Goal: Task Accomplishment & Management: Use online tool/utility

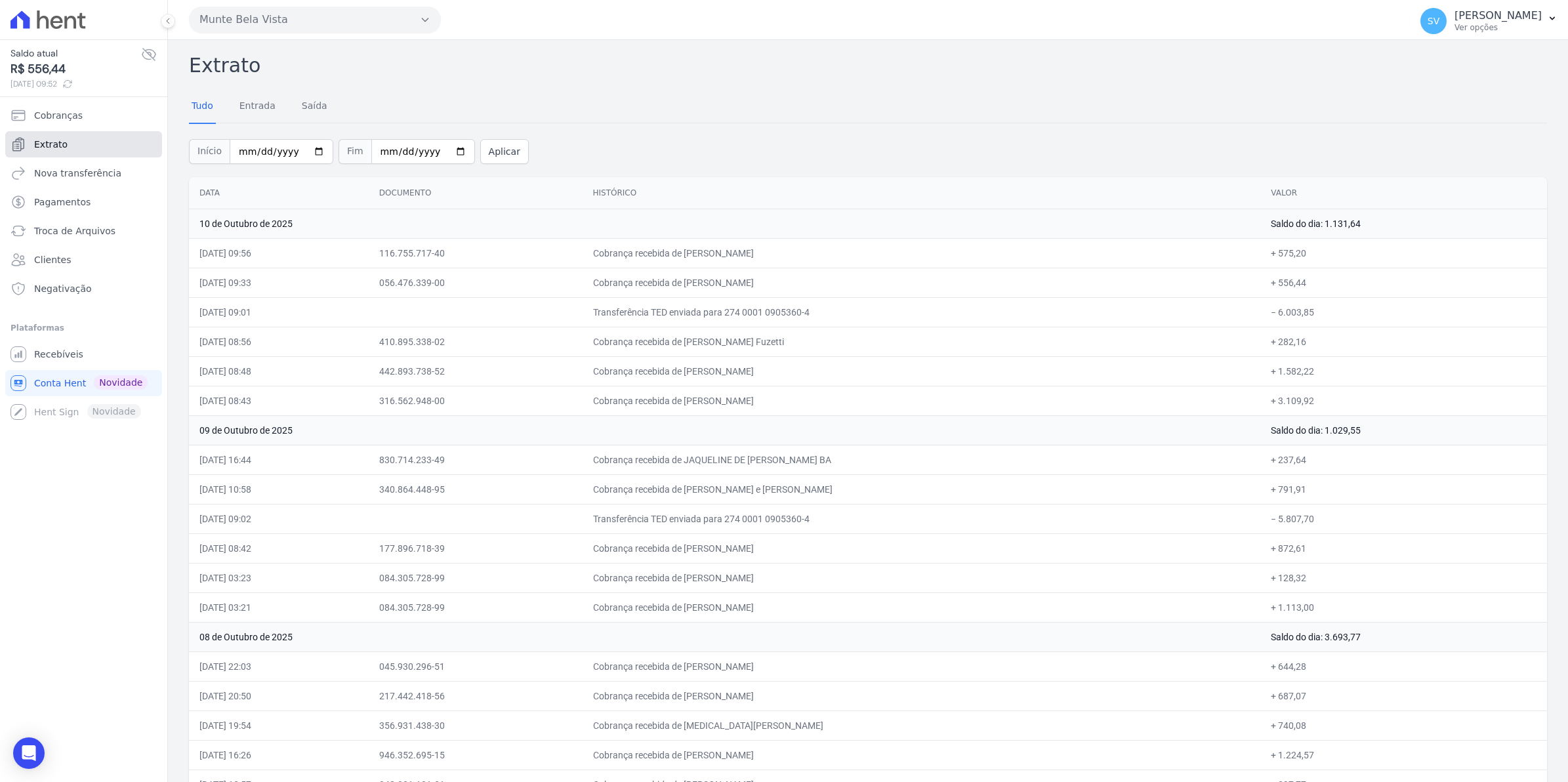
click at [66, 142] on link "Extrato" at bounding box center [84, 144] width 157 height 26
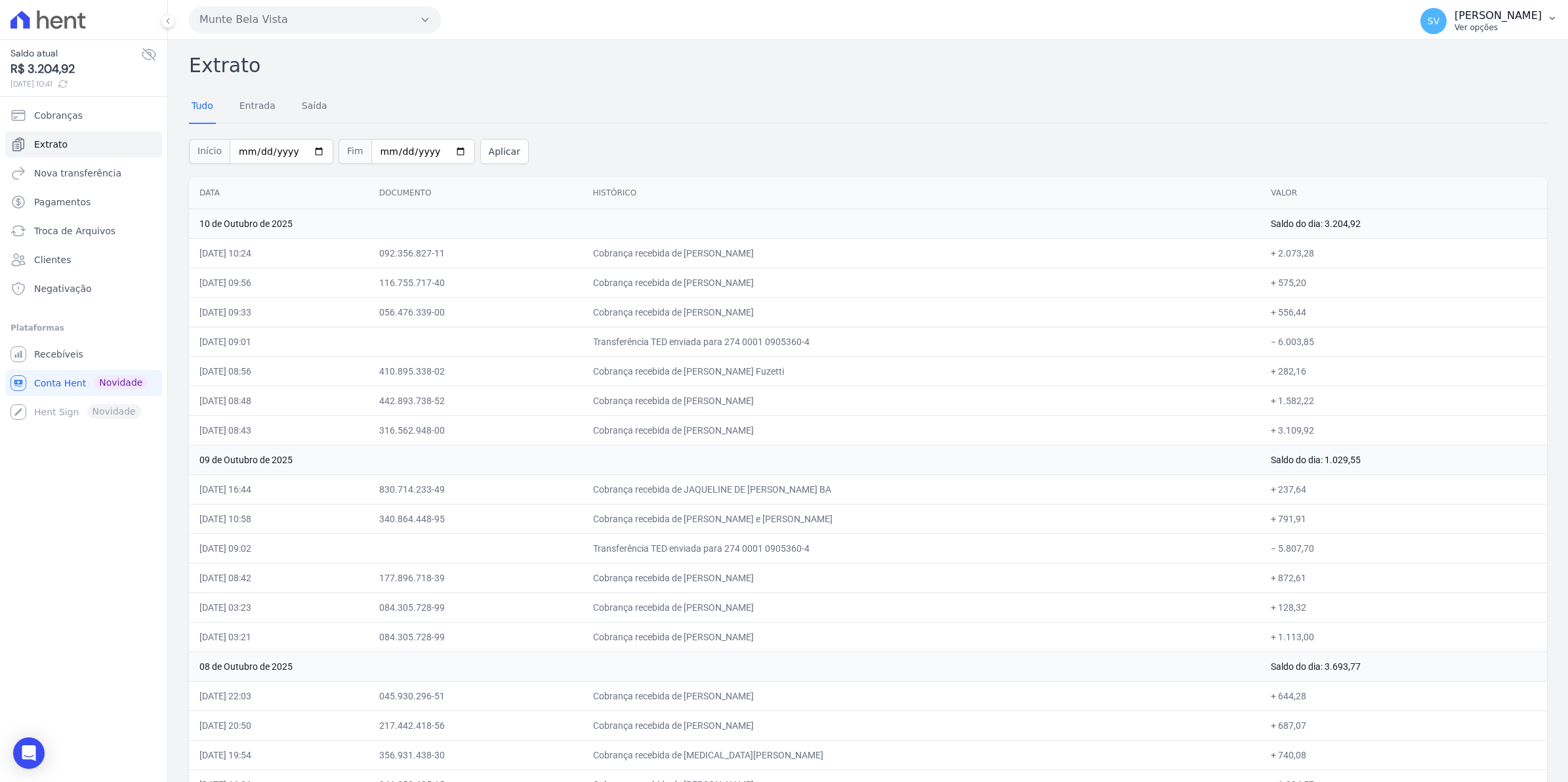
click at [1467, 27] on div "SV Simone Varella Ver opções" at bounding box center [1480, 21] width 121 height 26
click at [65, 353] on span "Recebíveis" at bounding box center [58, 355] width 49 height 13
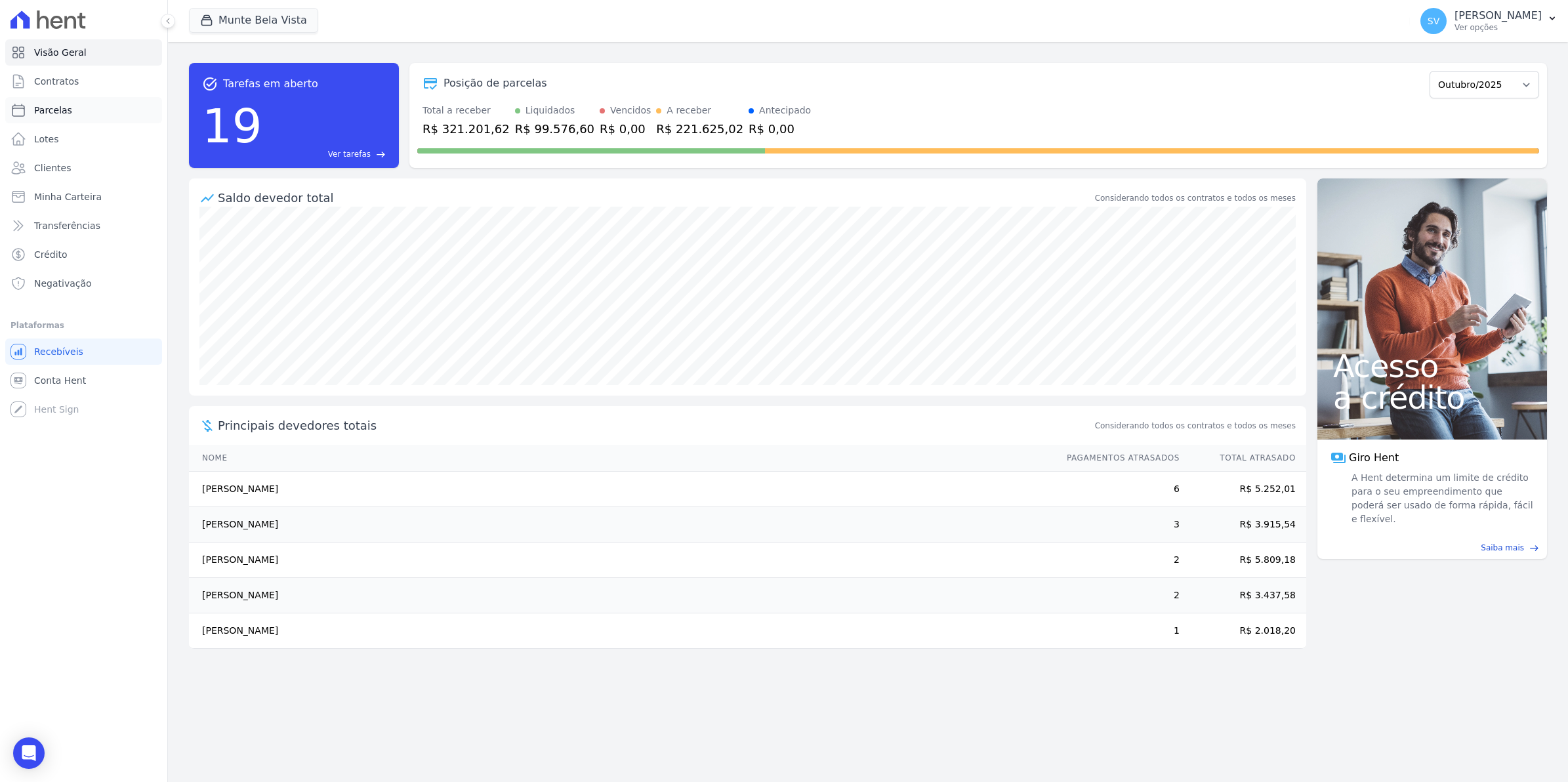
click at [60, 112] on span "Parcelas" at bounding box center [53, 110] width 38 height 13
select select
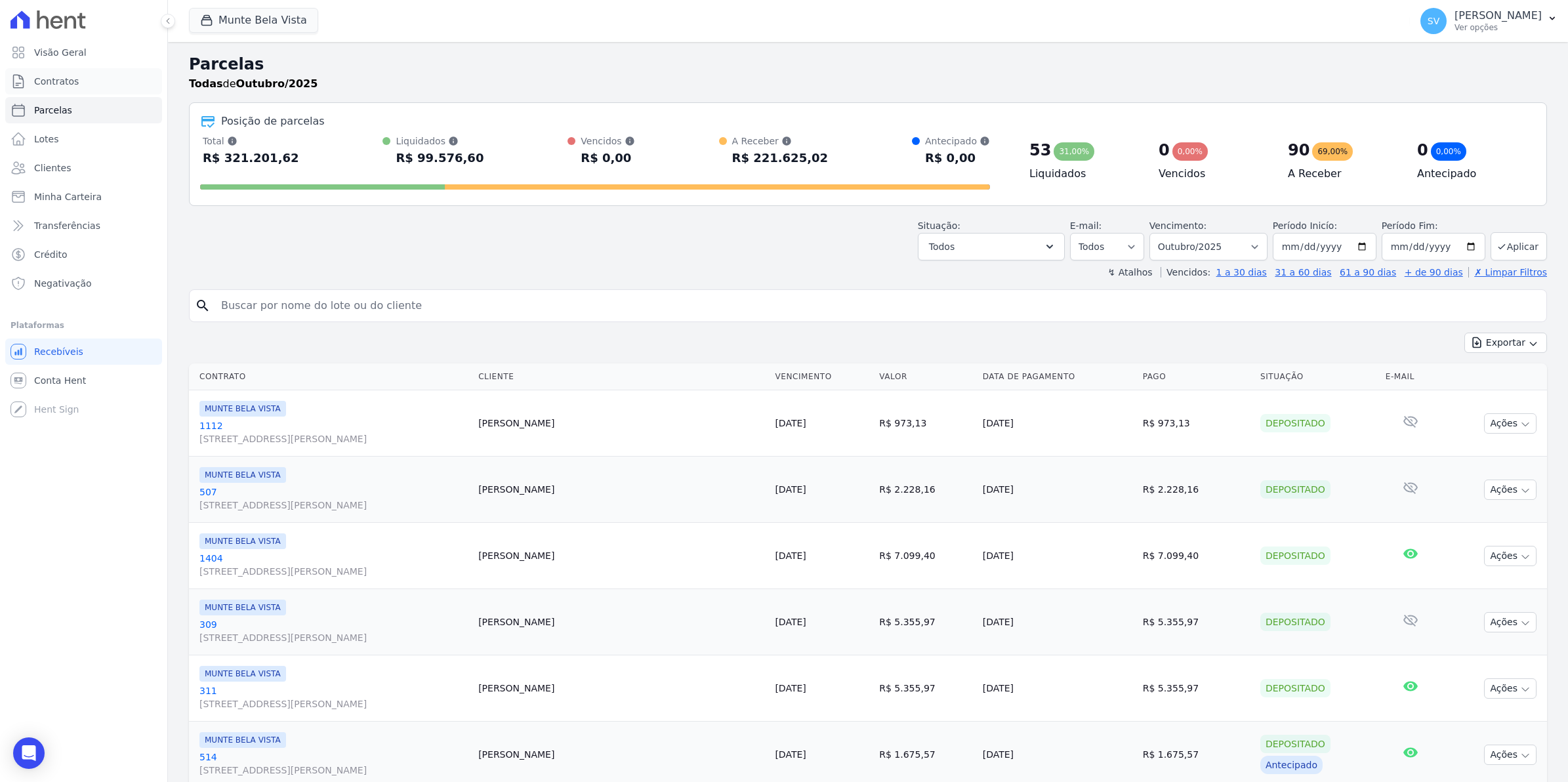
click at [42, 83] on span "Contratos" at bounding box center [56, 81] width 44 height 13
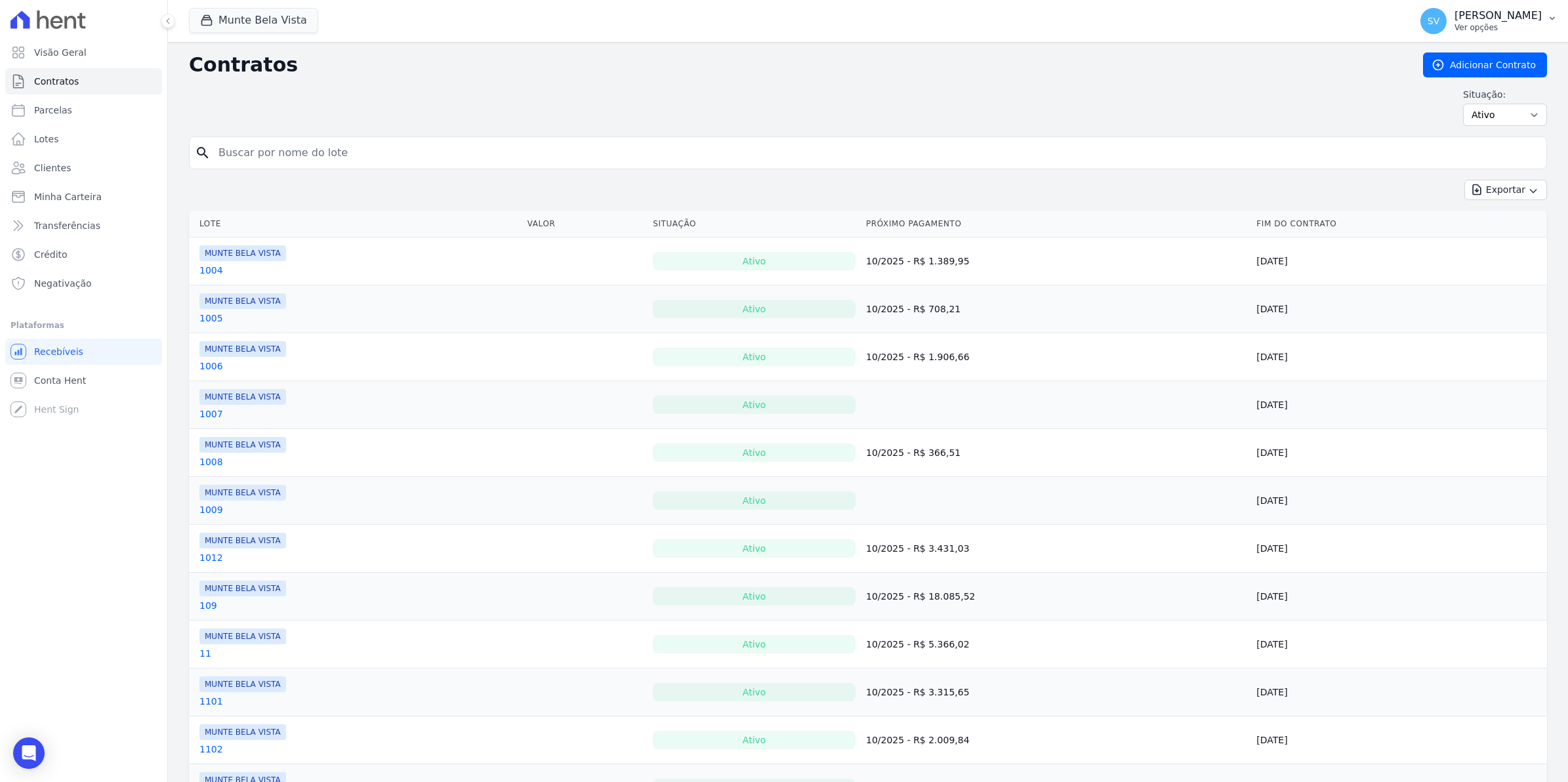
click at [1445, 30] on span "SV" at bounding box center [1433, 21] width 26 height 26
click at [1448, 114] on link "Importar remessas" at bounding box center [1484, 115] width 168 height 24
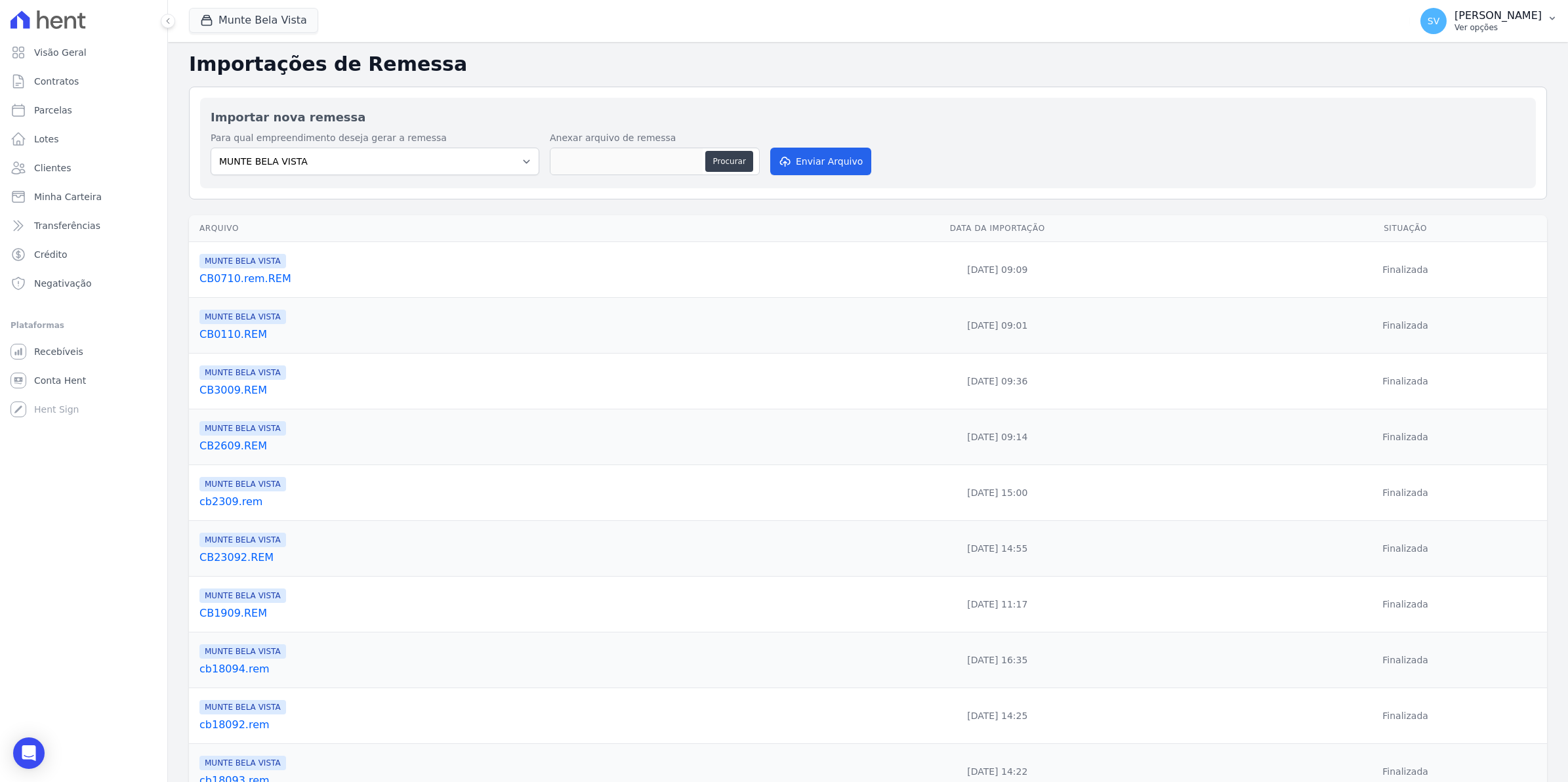
click at [1440, 24] on span "SV" at bounding box center [1433, 21] width 12 height 9
click at [1452, 149] on link "Exportar retornos" at bounding box center [1484, 145] width 168 height 24
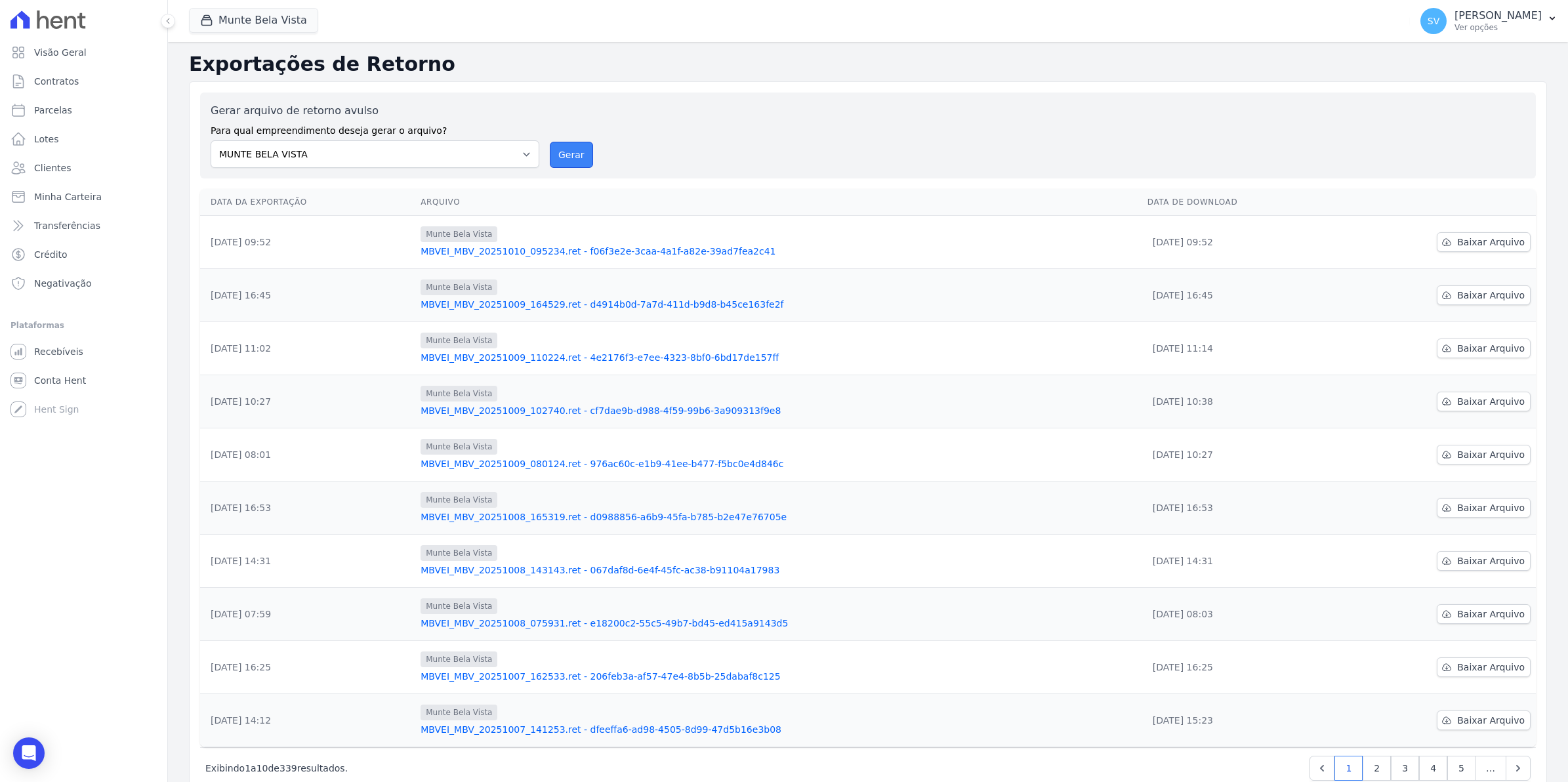
click at [573, 155] on button "Gerar" at bounding box center [571, 154] width 43 height 26
click at [554, 150] on button "Gerar" at bounding box center [571, 154] width 43 height 26
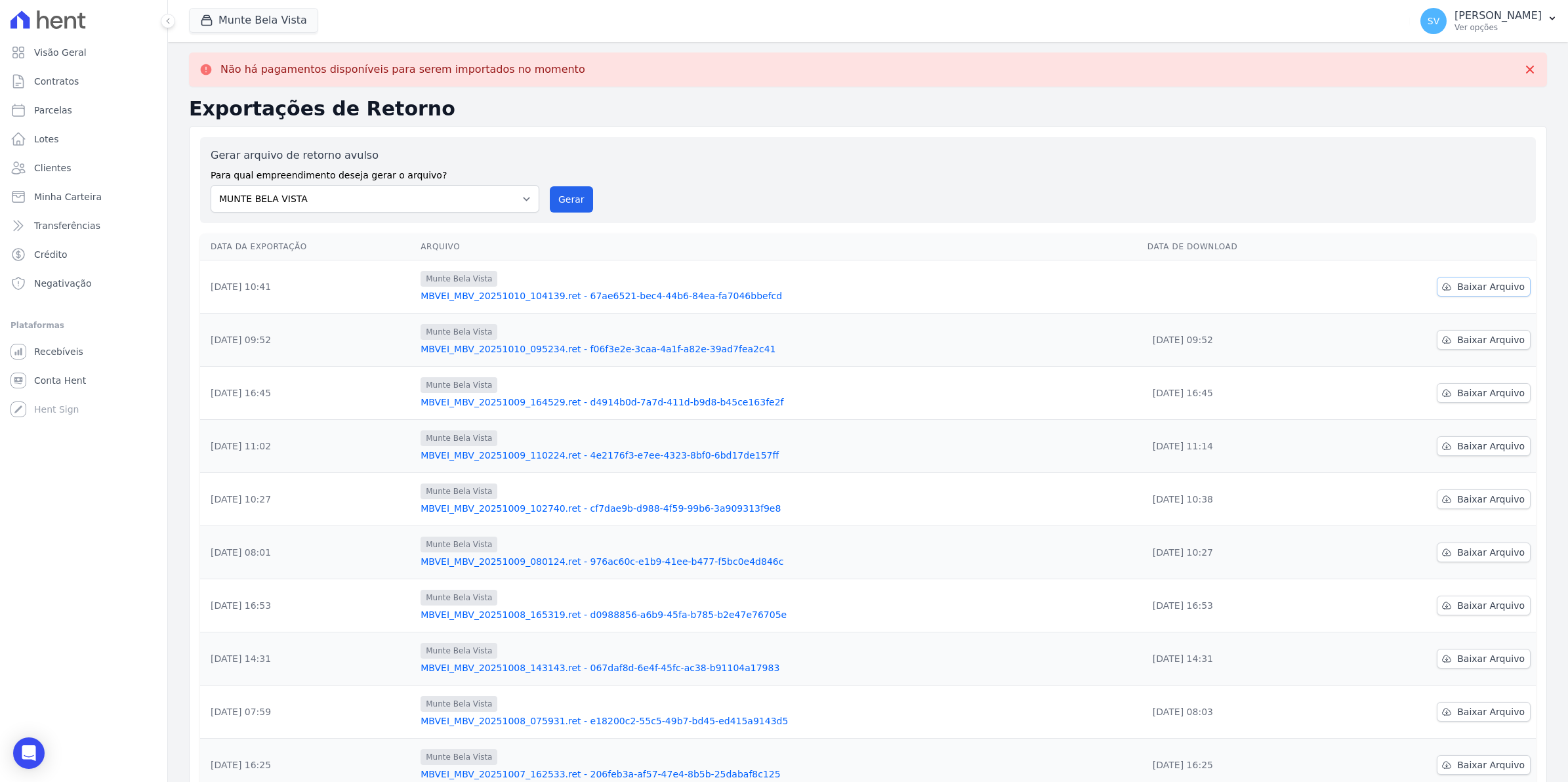
click at [1488, 283] on span "Baixar Arquivo" at bounding box center [1490, 286] width 67 height 13
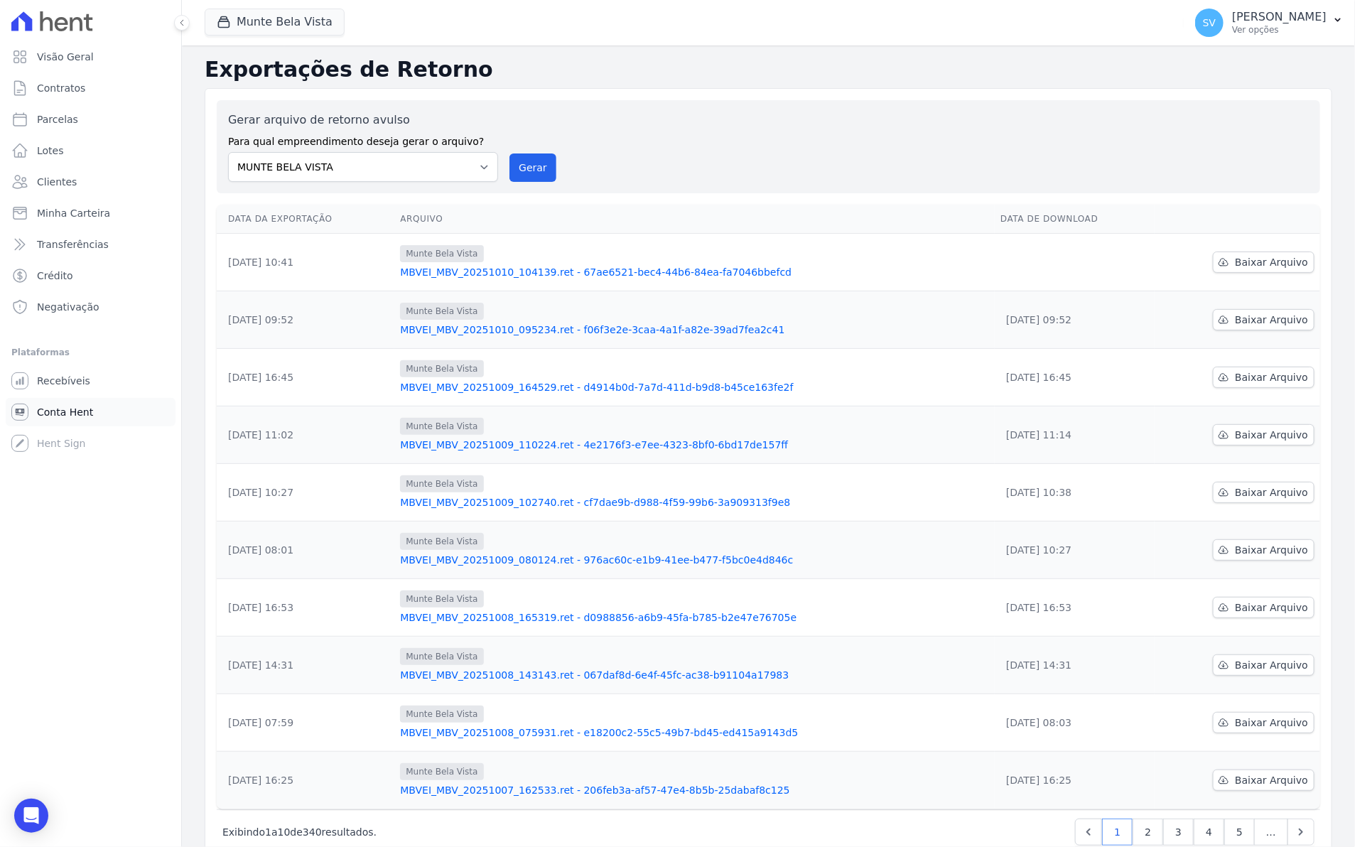
click at [60, 409] on span "Conta Hent" at bounding box center [65, 412] width 56 height 14
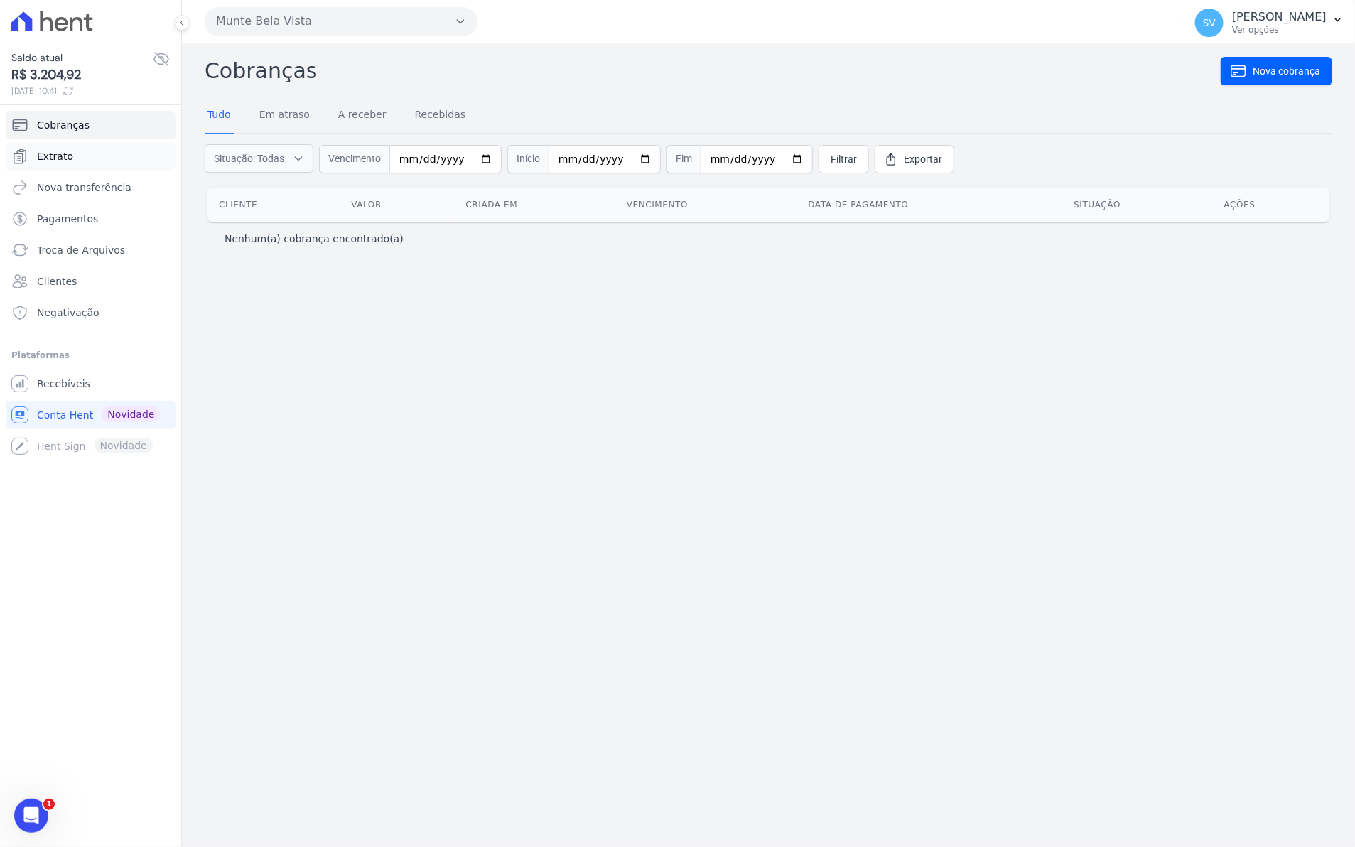
click at [72, 154] on link "Extrato" at bounding box center [91, 156] width 170 height 28
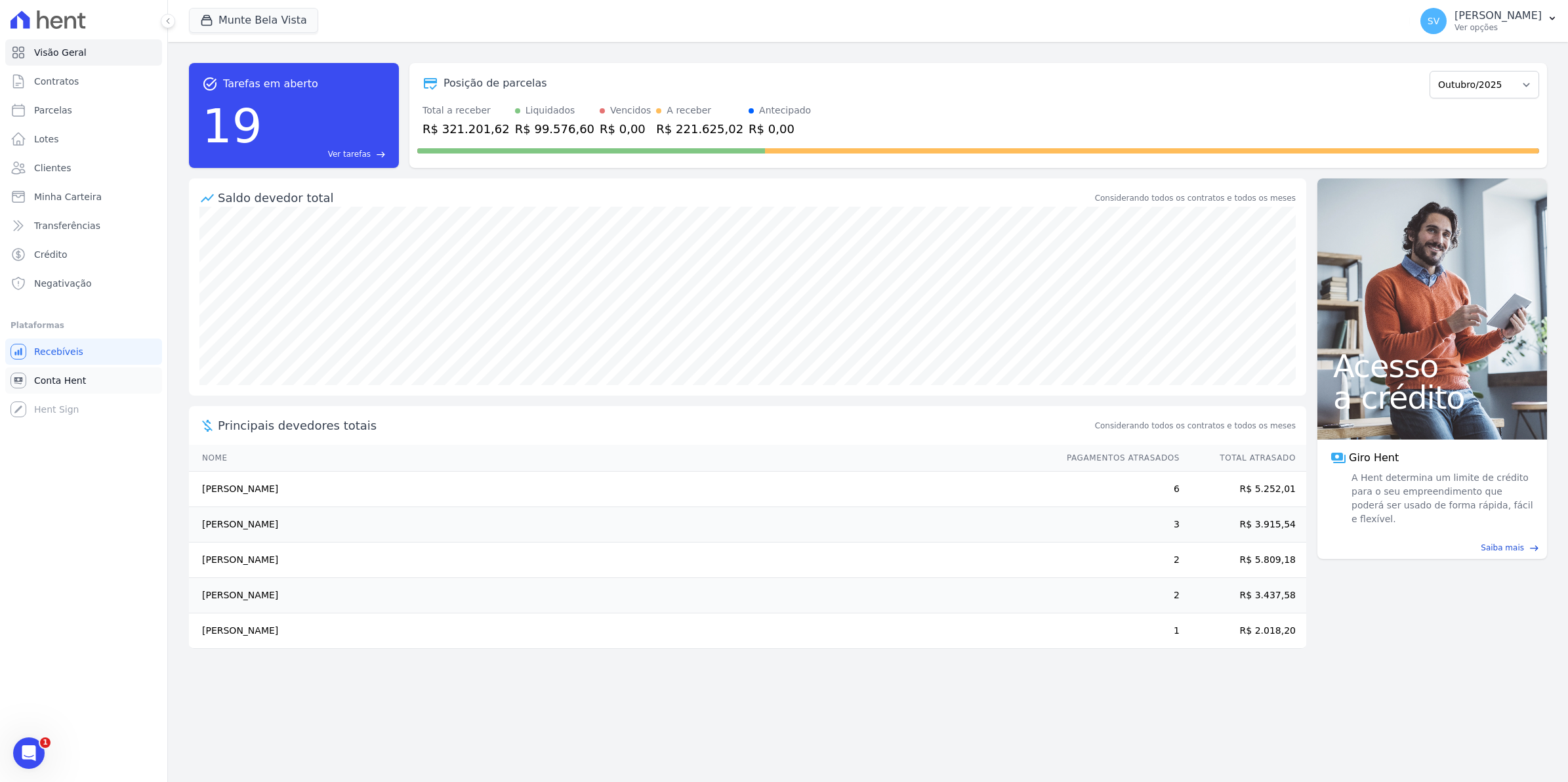
click at [94, 382] on link "Conta Hent" at bounding box center [84, 380] width 157 height 26
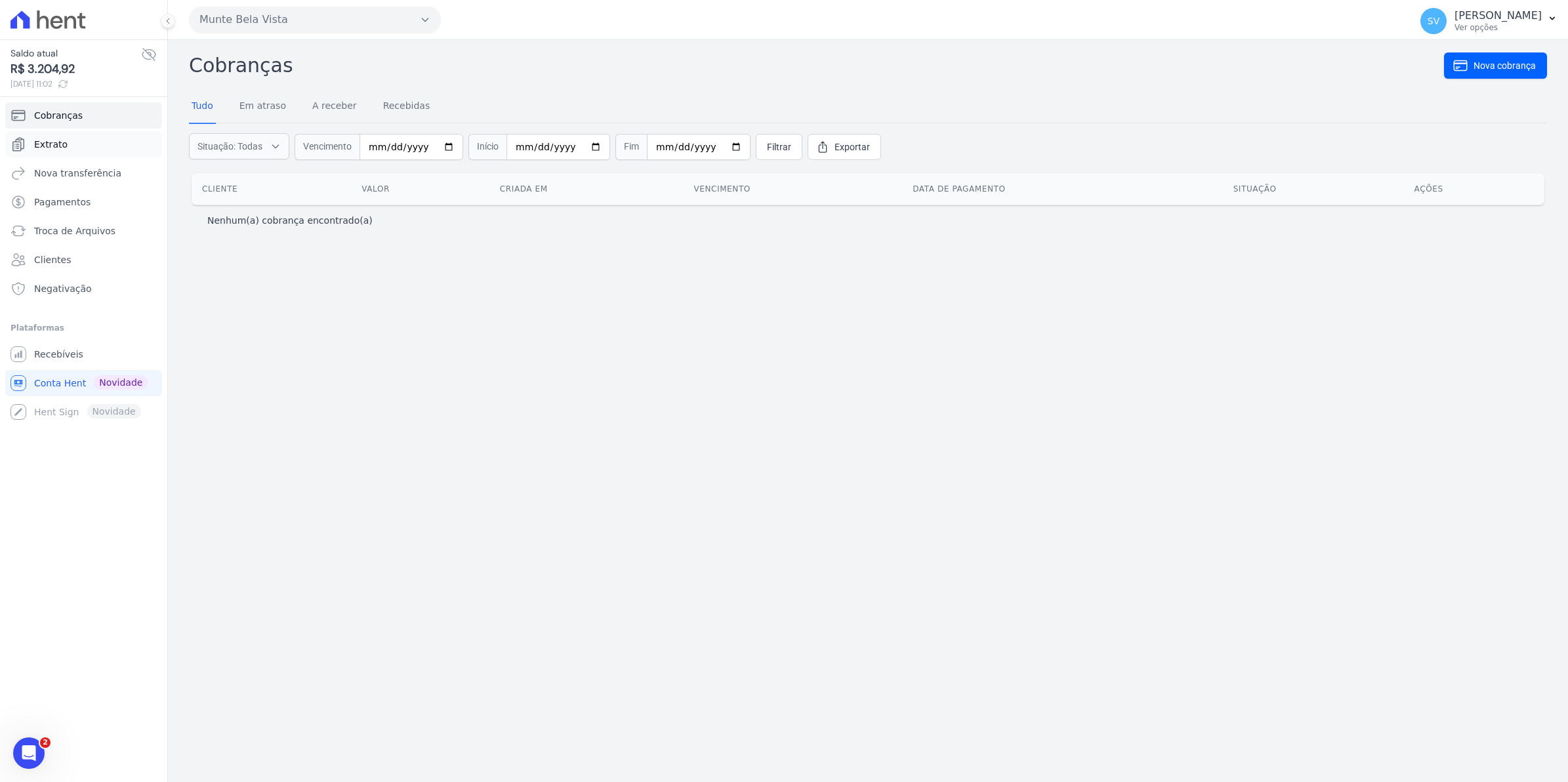
click at [66, 146] on link "Extrato" at bounding box center [84, 144] width 157 height 26
